Goal: Task Accomplishment & Management: Complete application form

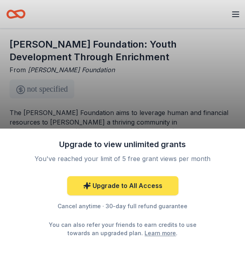
click at [105, 186] on link "Upgrade to All Access" at bounding box center [122, 185] width 111 height 19
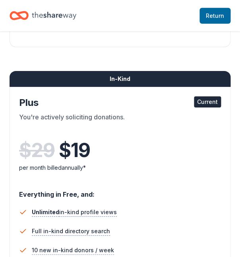
scroll to position [324, 0]
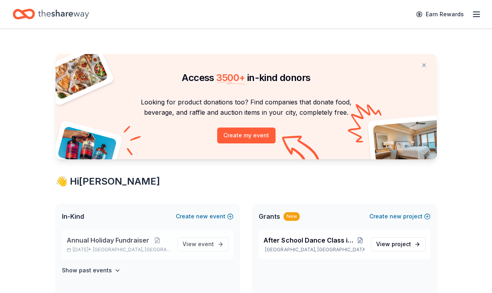
click at [96, 243] on span "Annual Holiday Fundraiser" at bounding box center [108, 240] width 83 height 10
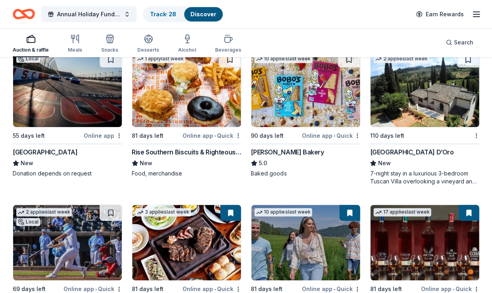
scroll to position [1620, 0]
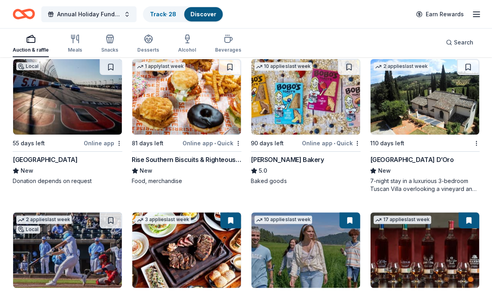
click at [239, 155] on div "Villa Sogni D’Oro" at bounding box center [412, 160] width 84 height 10
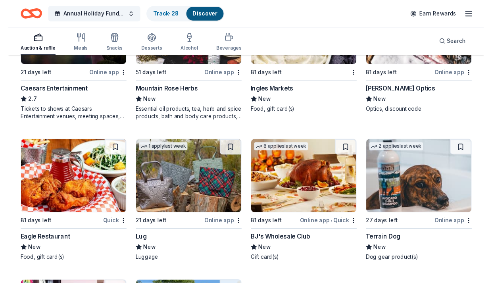
scroll to position [3954, 0]
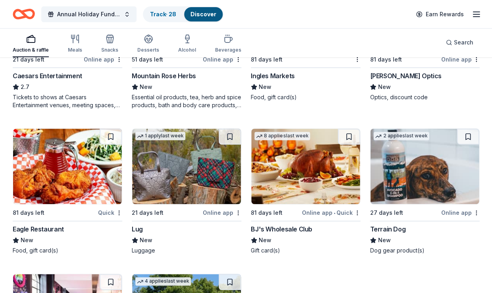
click at [212, 184] on img at bounding box center [186, 166] width 109 height 75
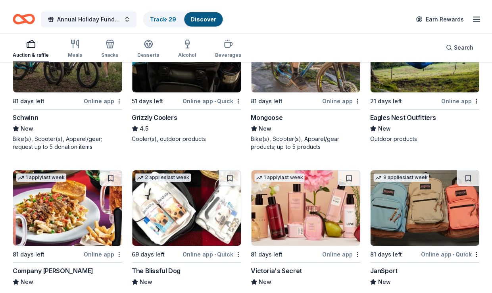
scroll to position [6047, 0]
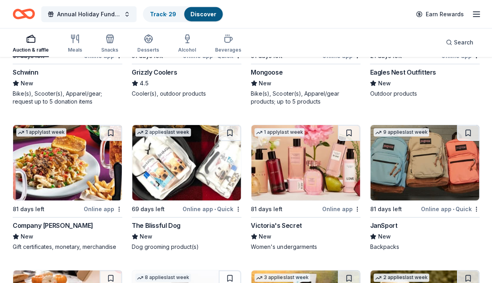
click at [239, 161] on img at bounding box center [424, 162] width 109 height 75
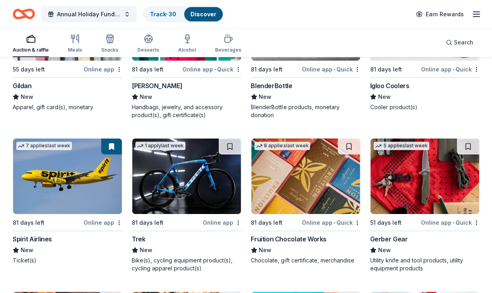
scroll to position [6648, 0]
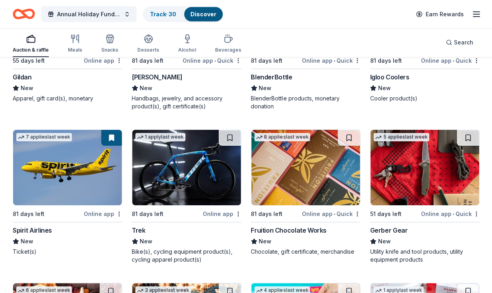
click at [239, 170] on img at bounding box center [305, 167] width 109 height 75
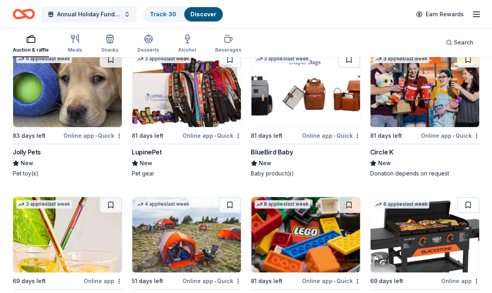
scroll to position [7313, 0]
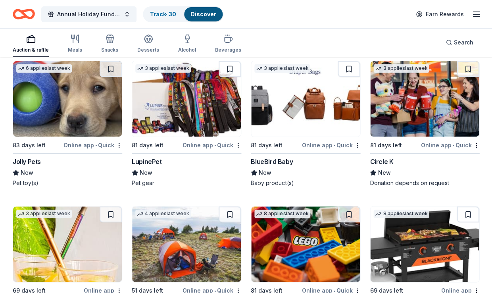
click at [239, 100] on img at bounding box center [424, 98] width 109 height 75
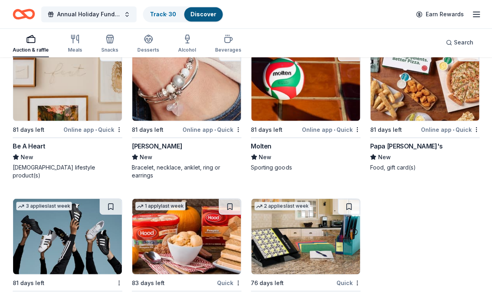
scroll to position [8091, 0]
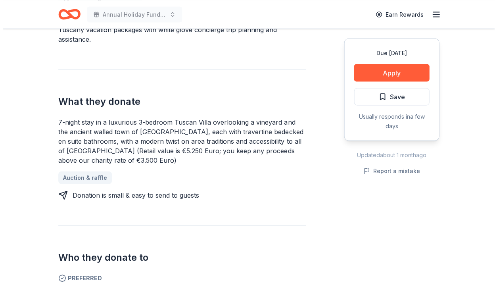
scroll to position [270, 0]
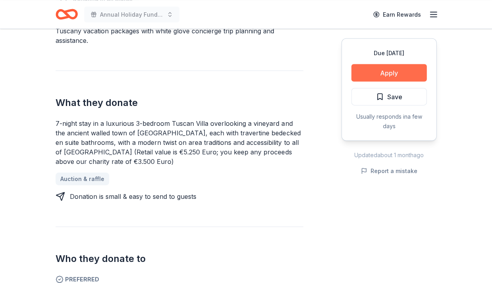
click at [388, 72] on button "Apply" at bounding box center [388, 72] width 75 height 17
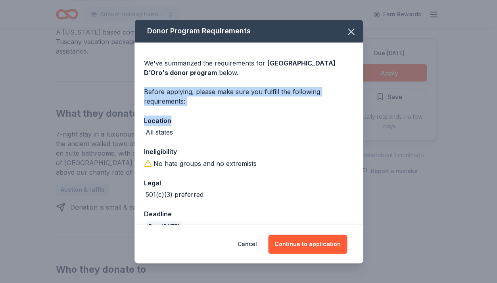
drag, startPoint x: 357, startPoint y: 83, endPoint x: 357, endPoint y: 118, distance: 34.9
click at [357, 118] on div "We've summarized the requirements for Villa Sogni D’Oro 's donor program below.…" at bounding box center [249, 141] width 229 height 199
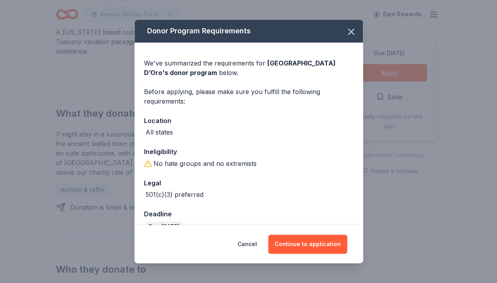
click at [345, 140] on div "We've summarized the requirements for Villa Sogni D’Oro 's donor program below.…" at bounding box center [249, 141] width 229 height 199
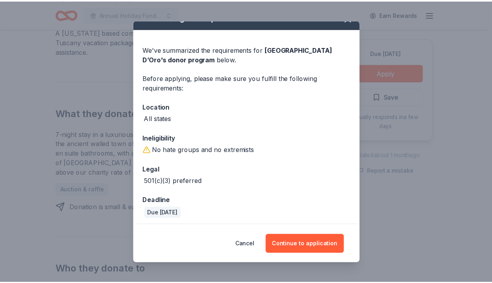
scroll to position [0, 0]
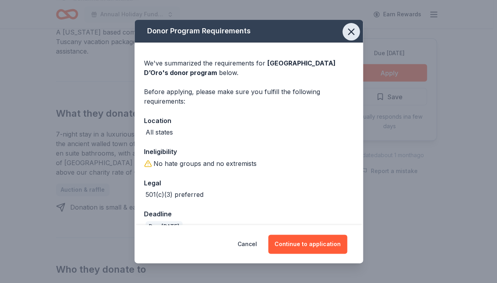
click at [346, 31] on icon "button" at bounding box center [351, 31] width 11 height 11
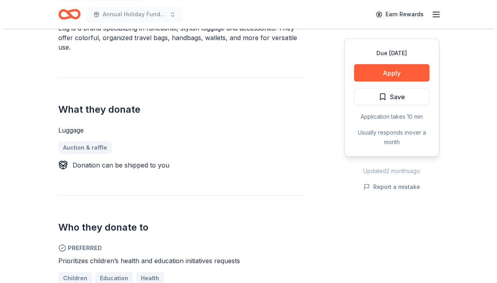
scroll to position [261, 0]
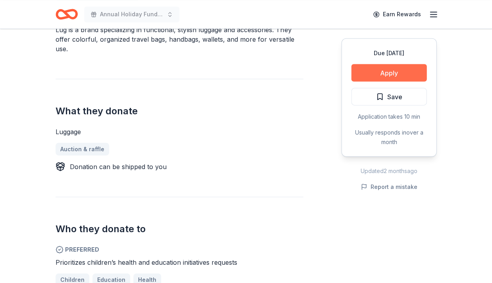
click at [402, 71] on button "Apply" at bounding box center [388, 72] width 75 height 17
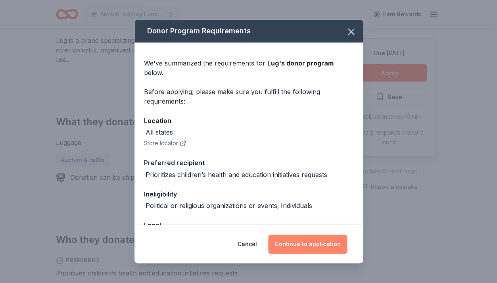
click at [322, 243] on button "Continue to application" at bounding box center [307, 244] width 79 height 19
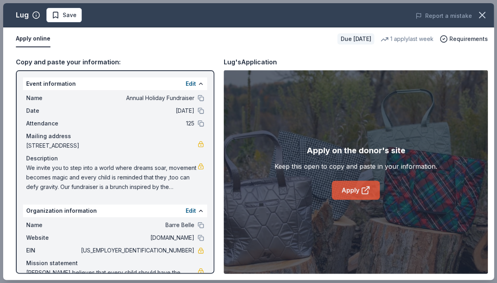
click at [344, 193] on link "Apply" at bounding box center [356, 190] width 48 height 19
click at [64, 15] on span "Save" at bounding box center [70, 15] width 14 height 10
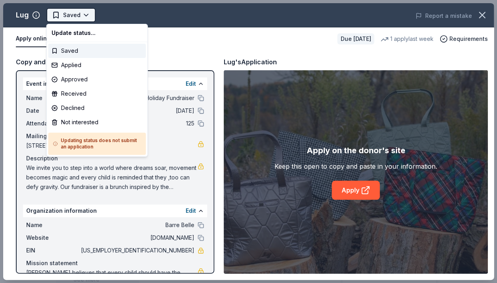
click at [82, 14] on html "Annual Holiday Fundraiser Earn Rewards Due in 21 days Share Lug New 1 apply las…" at bounding box center [248, 141] width 497 height 283
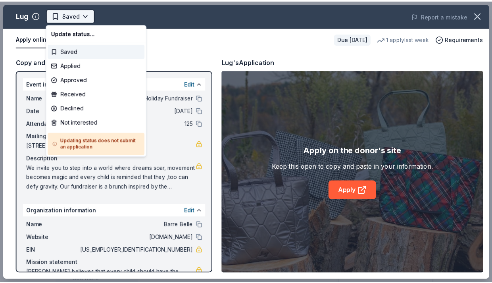
scroll to position [0, 0]
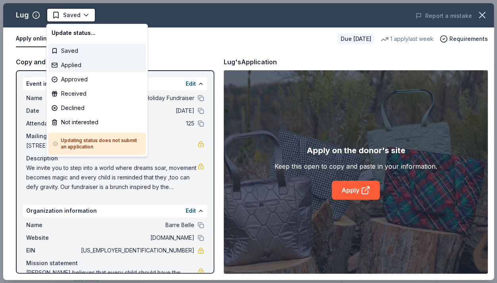
click at [75, 64] on div "Applied" at bounding box center [97, 65] width 98 height 14
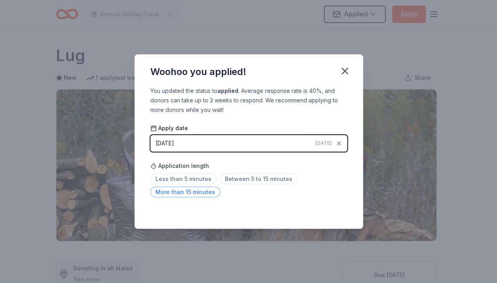
click at [195, 191] on span "More than 15 minutes" at bounding box center [185, 192] width 70 height 11
click at [344, 69] on icon "button" at bounding box center [344, 70] width 11 height 11
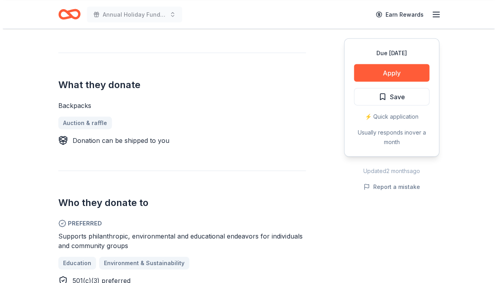
scroll to position [282, 0]
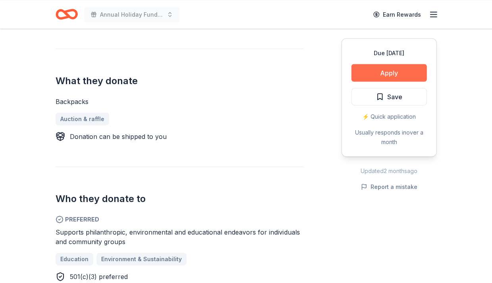
click at [406, 71] on button "Apply" at bounding box center [388, 72] width 75 height 17
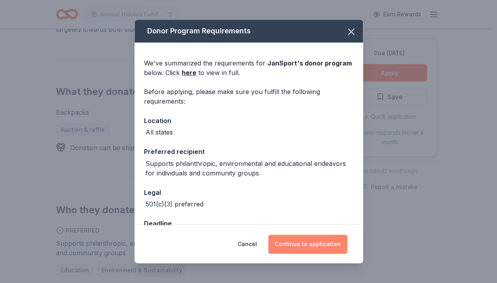
click at [326, 244] on button "Continue to application" at bounding box center [307, 244] width 79 height 19
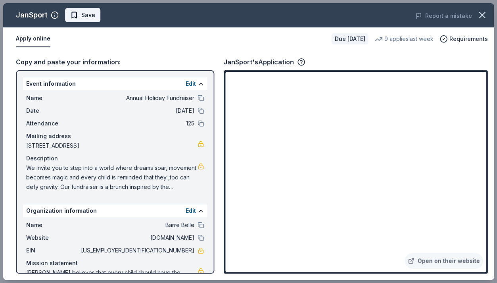
click at [74, 15] on span "Save" at bounding box center [82, 15] width 25 height 10
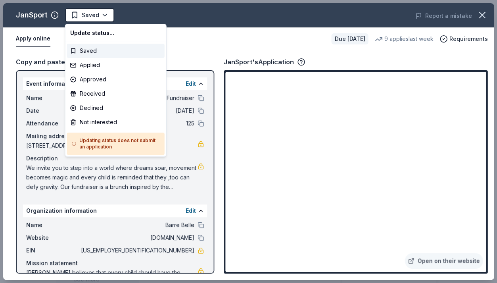
click at [74, 15] on html "Annual Holiday Fundraiser Earn Rewards Due [DATE] Share JanSport New 9 applies …" at bounding box center [248, 141] width 497 height 283
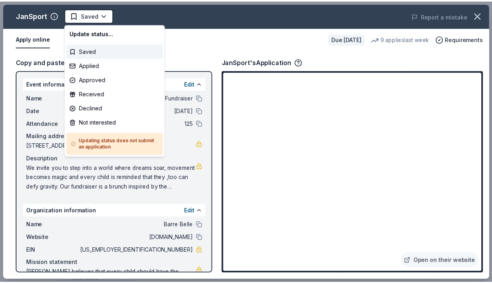
scroll to position [0, 0]
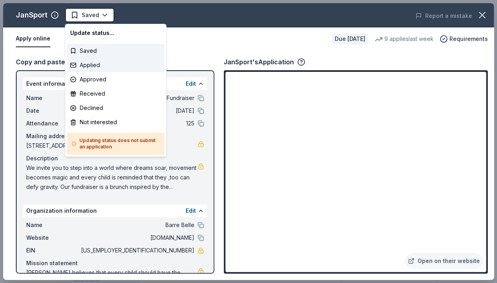
click at [85, 66] on div "Applied" at bounding box center [116, 65] width 98 height 14
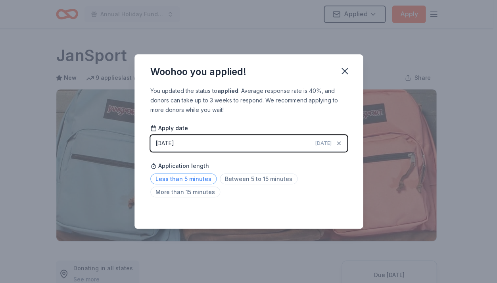
click at [199, 179] on span "Less than 5 minutes" at bounding box center [183, 178] width 66 height 11
click at [344, 73] on icon "button" at bounding box center [344, 70] width 11 height 11
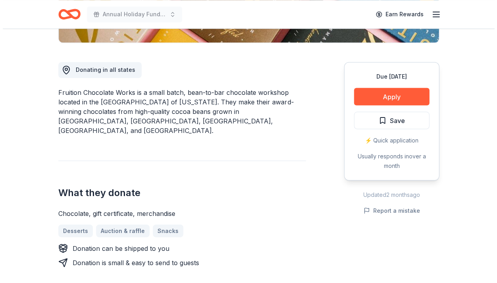
scroll to position [193, 0]
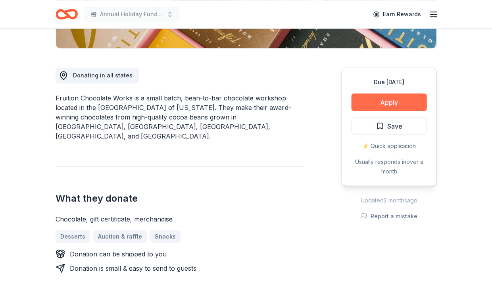
click at [413, 98] on button "Apply" at bounding box center [388, 101] width 75 height 17
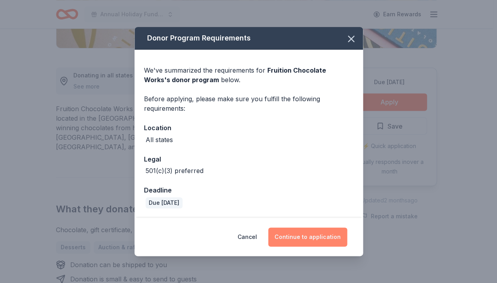
click at [326, 236] on button "Continue to application" at bounding box center [307, 236] width 79 height 19
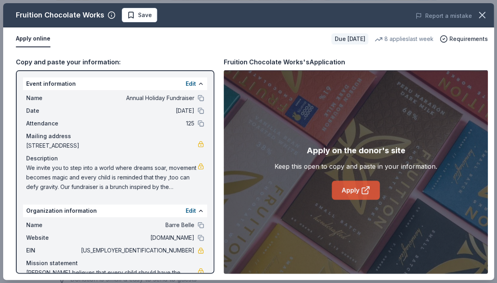
click at [348, 191] on link "Apply" at bounding box center [356, 190] width 48 height 19
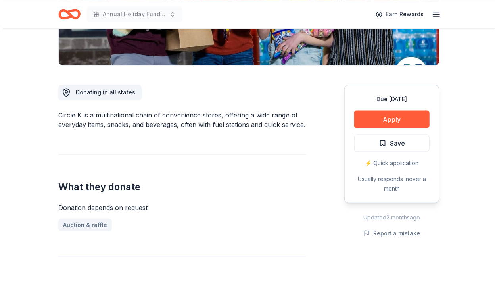
scroll to position [179, 0]
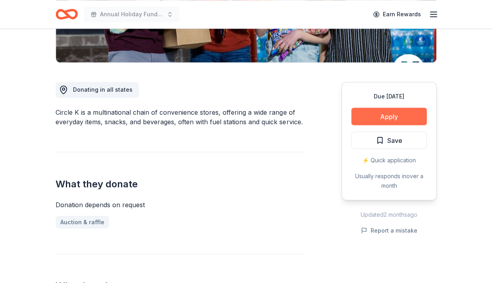
click at [396, 116] on button "Apply" at bounding box center [388, 116] width 75 height 17
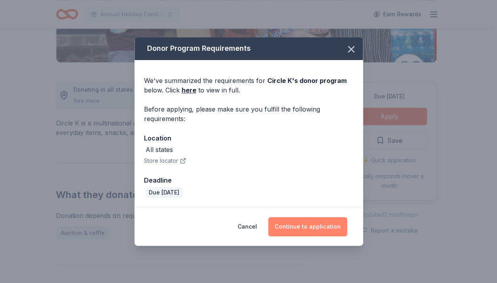
click at [328, 225] on button "Continue to application" at bounding box center [307, 226] width 79 height 19
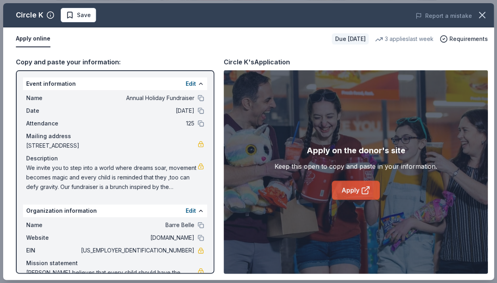
click at [345, 193] on link "Apply" at bounding box center [356, 190] width 48 height 19
